Goal: Task Accomplishment & Management: Manage account settings

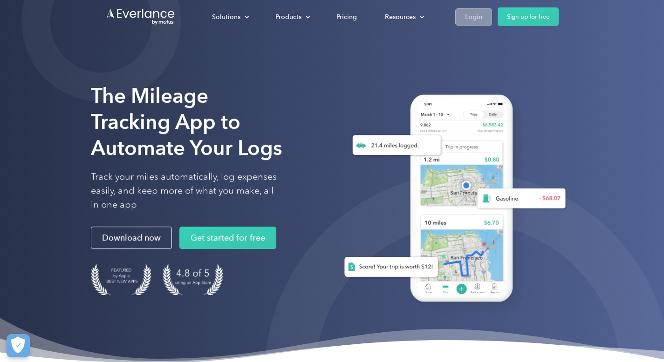
click at [476, 21] on div "Login" at bounding box center [473, 17] width 17 height 12
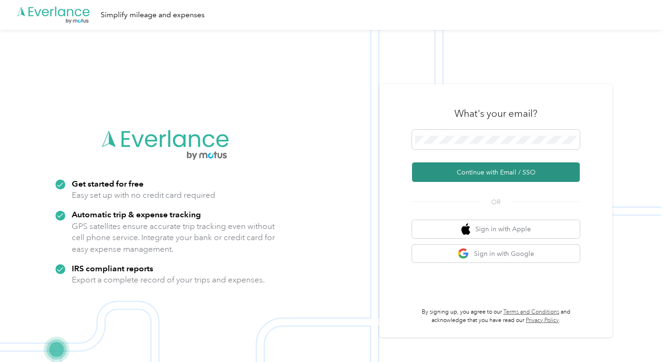
click at [496, 172] on button "Continue with Email / SSO" at bounding box center [496, 173] width 168 height 20
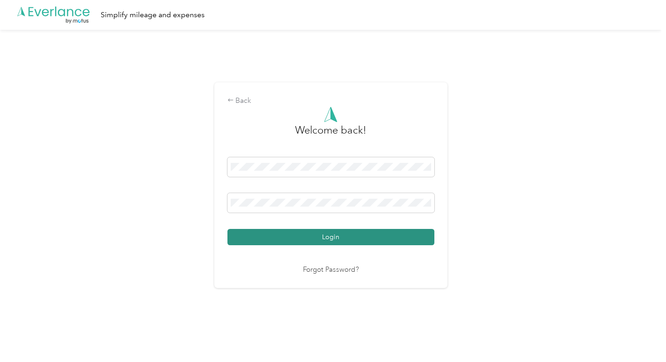
click at [330, 238] on button "Login" at bounding box center [330, 237] width 207 height 16
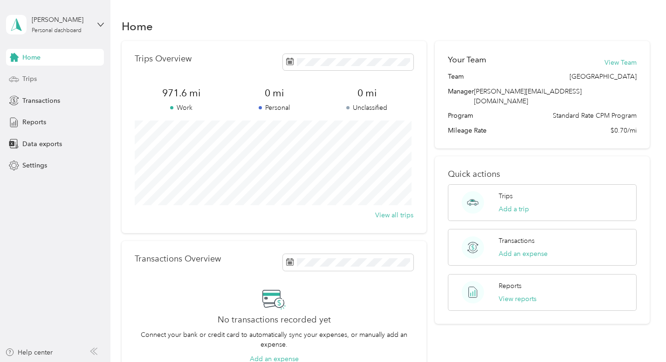
click at [31, 76] on span "Trips" at bounding box center [29, 79] width 14 height 10
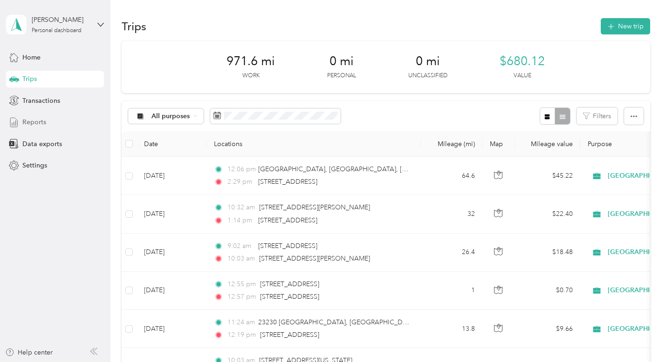
click at [31, 123] on span "Reports" at bounding box center [34, 122] width 24 height 10
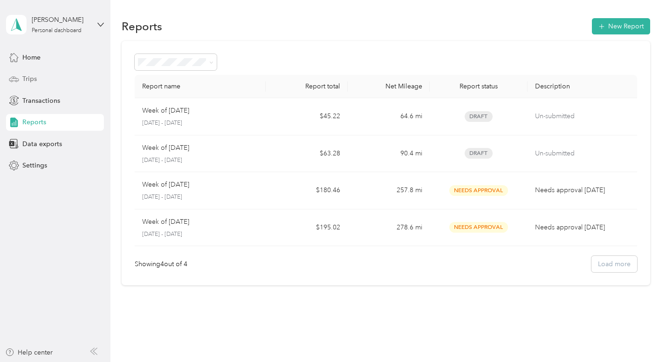
click at [31, 80] on span "Trips" at bounding box center [29, 79] width 14 height 10
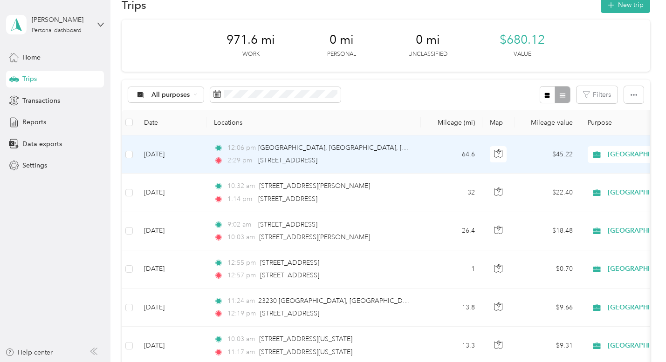
scroll to position [147, 0]
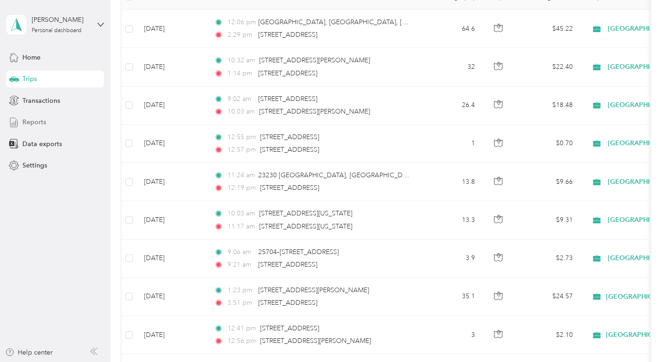
click at [30, 123] on span "Reports" at bounding box center [34, 122] width 24 height 10
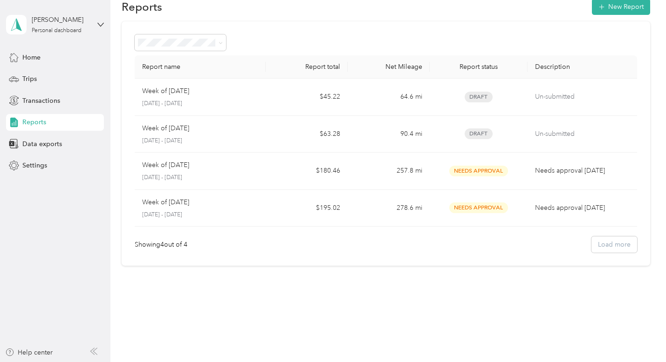
scroll to position [20, 0]
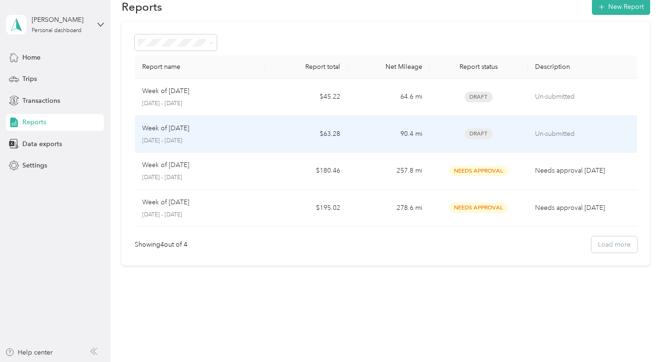
click at [203, 135] on div "Week of September 22 2025 September 22 - 28, 2025" at bounding box center [200, 134] width 116 height 22
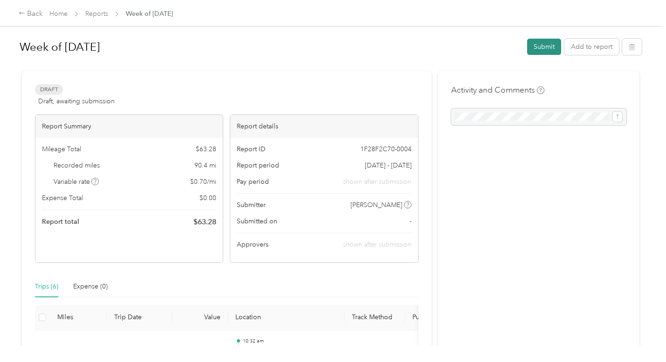
click at [544, 50] on button "Submit" at bounding box center [544, 47] width 34 height 16
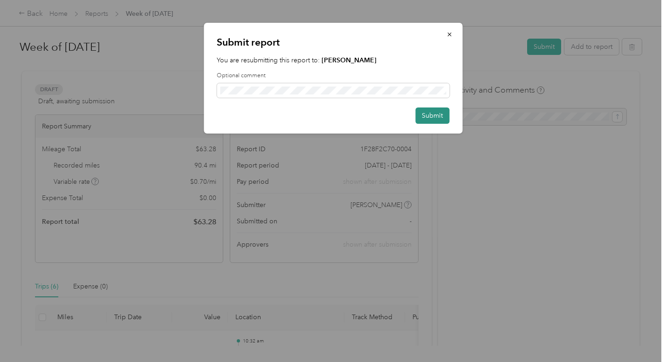
click at [435, 115] on button "Submit" at bounding box center [432, 116] width 34 height 16
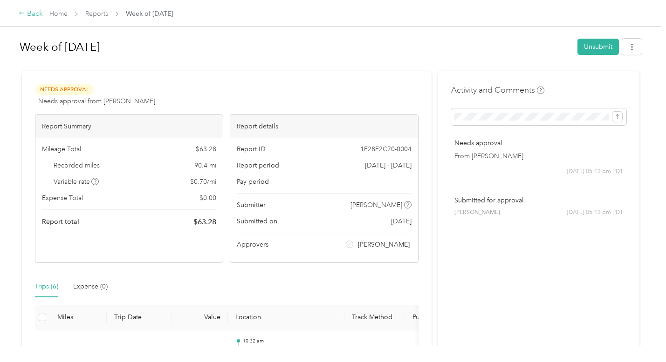
click at [32, 16] on div "Back" at bounding box center [31, 13] width 24 height 11
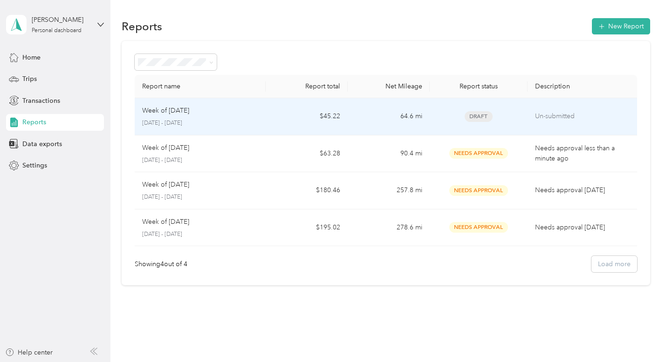
click at [171, 114] on p "Week of September 29 2025" at bounding box center [165, 111] width 47 height 10
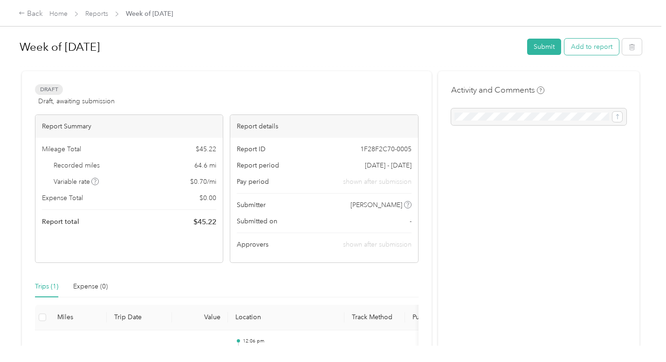
click at [594, 48] on button "Add to report" at bounding box center [591, 47] width 54 height 16
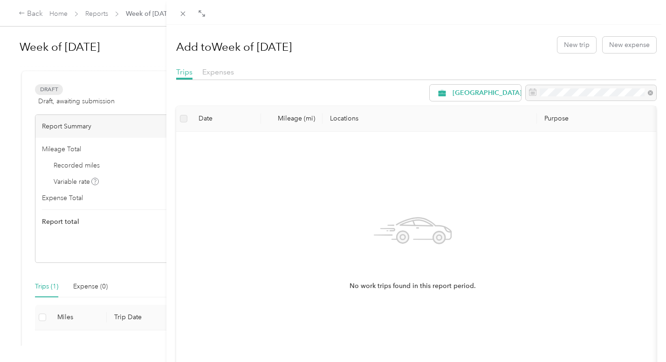
click at [206, 132] on div "No work trips found in this report period." at bounding box center [412, 250] width 473 height 237
click at [183, 119] on label at bounding box center [183, 119] width 7 height 10
click at [207, 133] on div "No work trips found in this report period." at bounding box center [412, 250] width 473 height 237
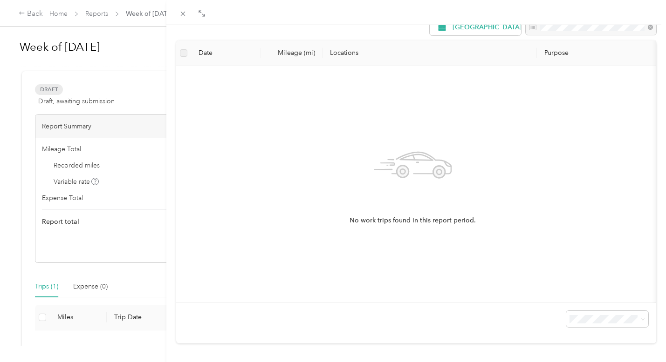
scroll to position [84, 0]
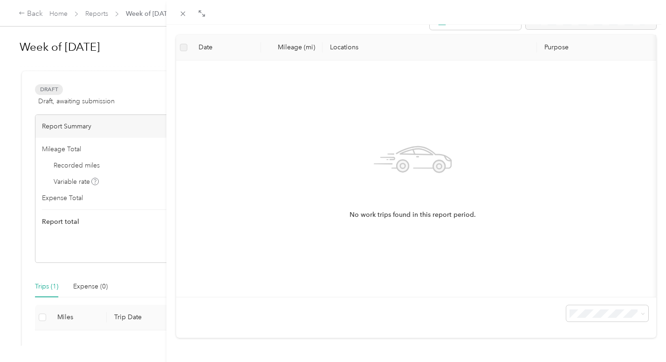
click at [63, 318] on div "Add to Week of September 29 2025 New trip New expense Trips Expenses Medville D…" at bounding box center [333, 181] width 666 height 362
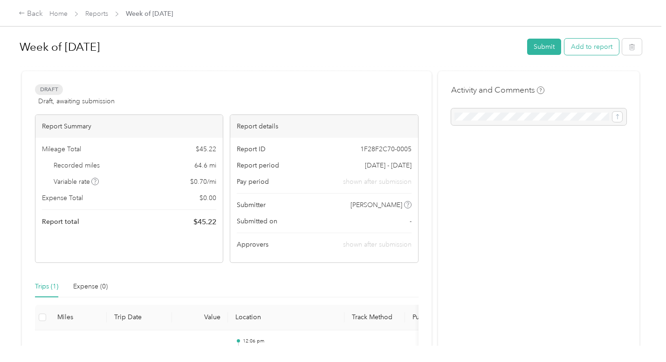
click at [581, 49] on button "Add to report" at bounding box center [591, 47] width 54 height 16
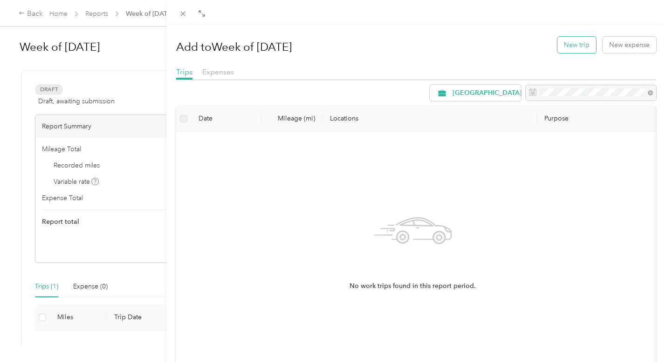
click at [564, 48] on button "New trip" at bounding box center [576, 45] width 39 height 16
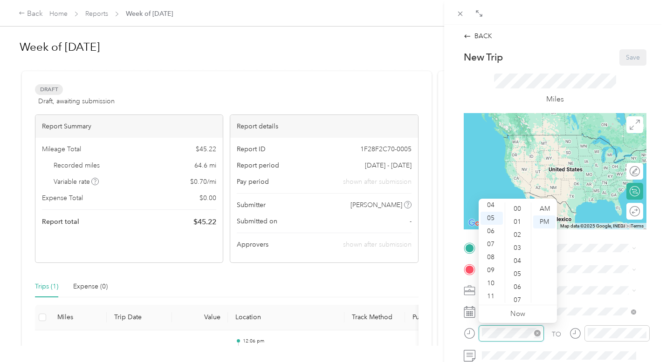
scroll to position [183, 0]
click at [491, 271] on div "09" at bounding box center [491, 270] width 22 height 13
click at [546, 208] on div "AM" at bounding box center [544, 209] width 22 height 13
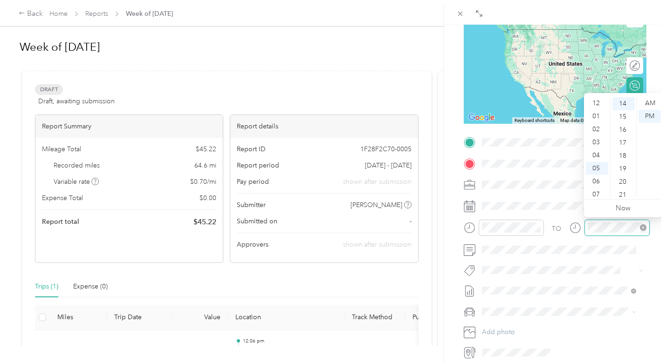
scroll to position [56, 0]
click at [596, 190] on div "11" at bounding box center [596, 190] width 22 height 13
click at [651, 104] on div "AM" at bounding box center [649, 103] width 22 height 13
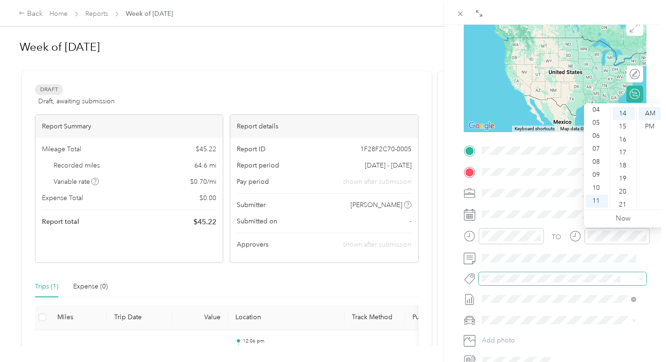
scroll to position [95, 0]
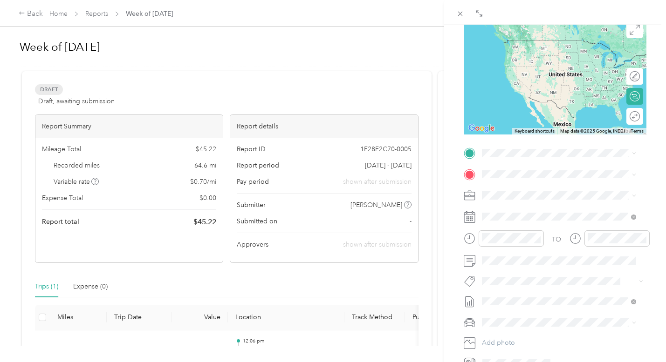
click at [521, 191] on span "28743 Seco Canyon Road Valencia, California 91390, United States" at bounding box center [545, 186] width 93 height 8
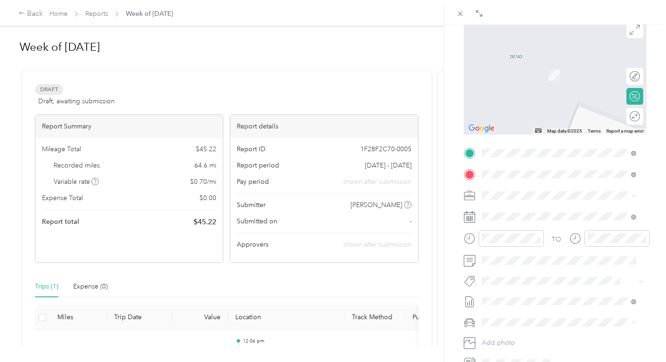
click at [534, 212] on span "44008 10th Street West Lancaster, California 93534, United States" at bounding box center [545, 208] width 93 height 8
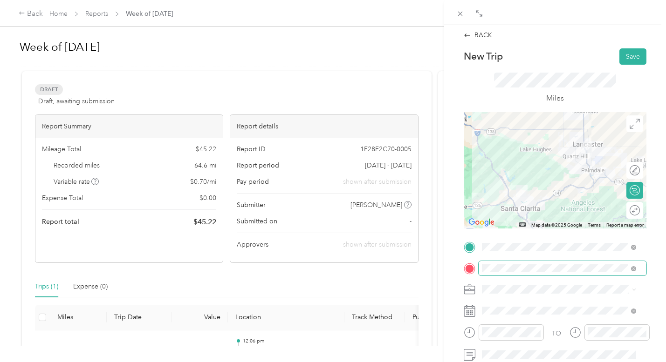
scroll to position [0, 0]
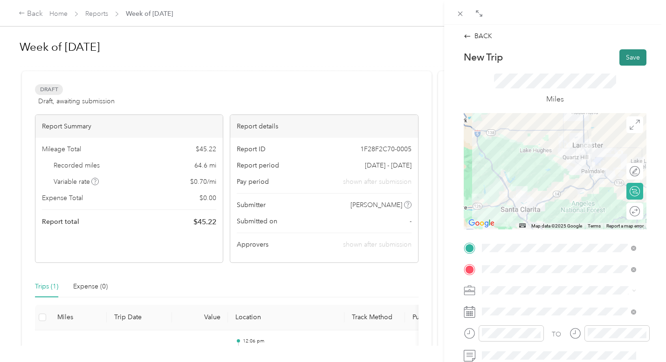
click at [623, 59] on button "Save" at bounding box center [632, 57] width 27 height 16
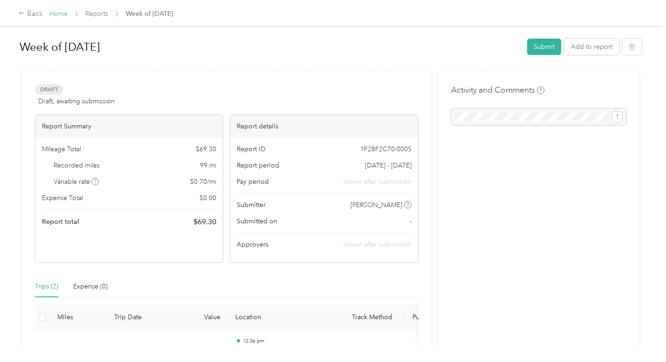
click at [54, 14] on link "Home" at bounding box center [58, 14] width 18 height 8
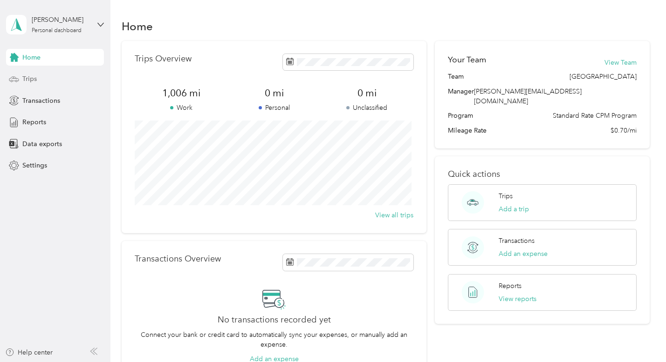
click at [29, 78] on span "Trips" at bounding box center [29, 79] width 14 height 10
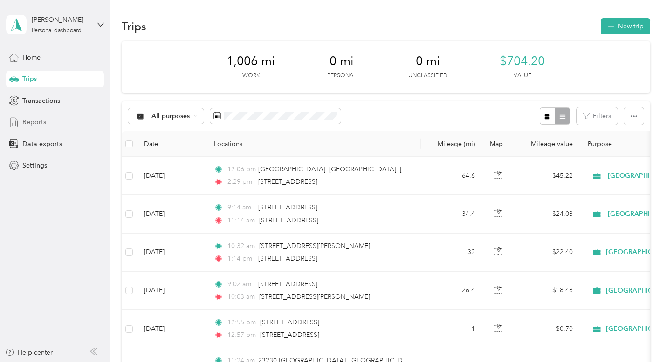
click at [29, 124] on span "Reports" at bounding box center [34, 122] width 24 height 10
